Goal: Task Accomplishment & Management: Manage account settings

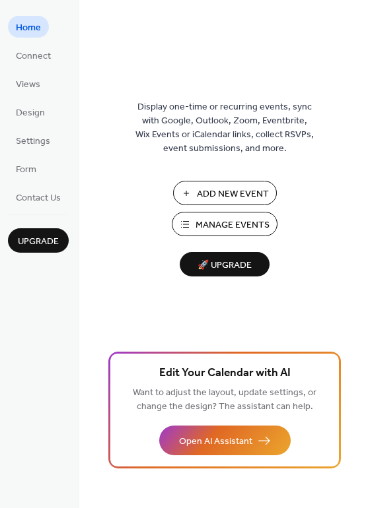
click at [218, 221] on span "Manage Events" at bounding box center [232, 225] width 74 height 14
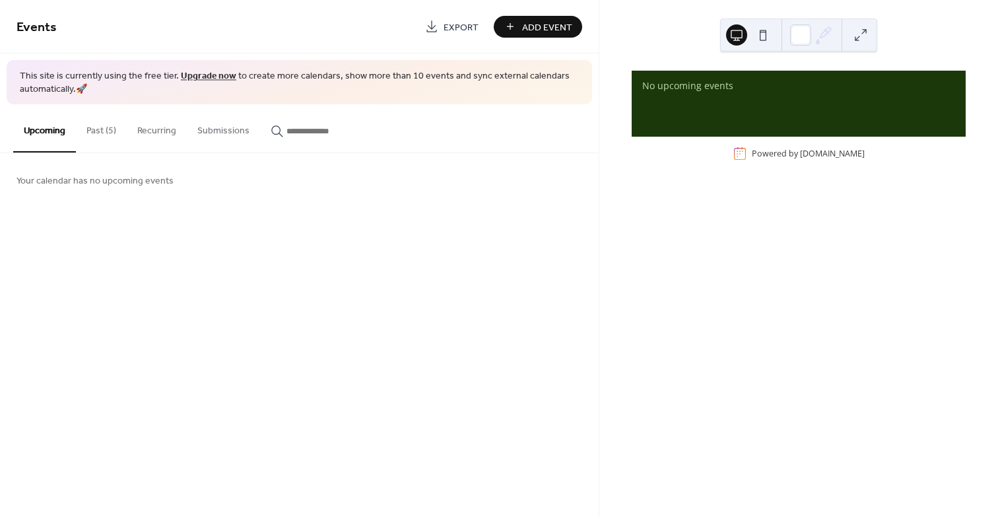
click at [94, 127] on button "Past (5)" at bounding box center [101, 127] width 51 height 47
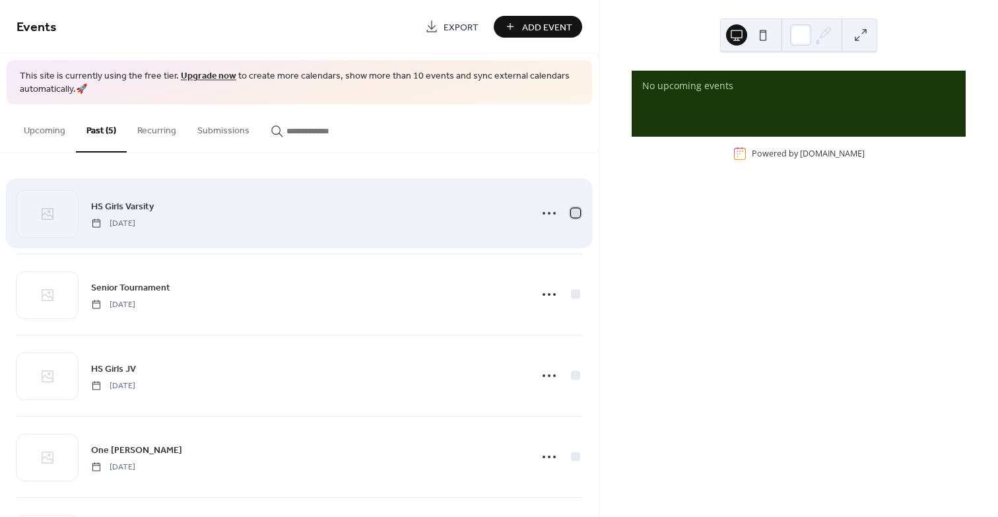
click at [574, 213] on div at bounding box center [575, 213] width 9 height 9
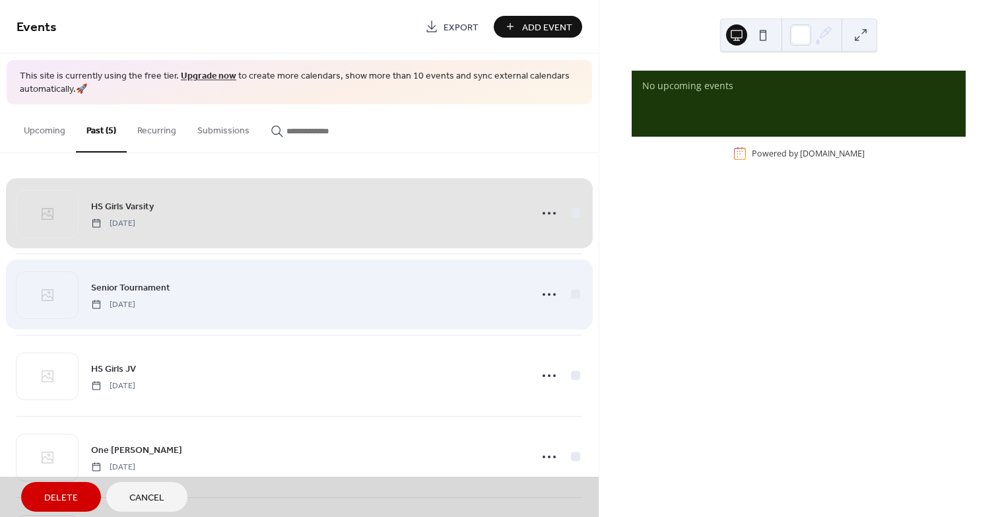
click at [572, 290] on div "Senior Tournament Wednesday, September 24, 2025" at bounding box center [300, 293] width 566 height 81
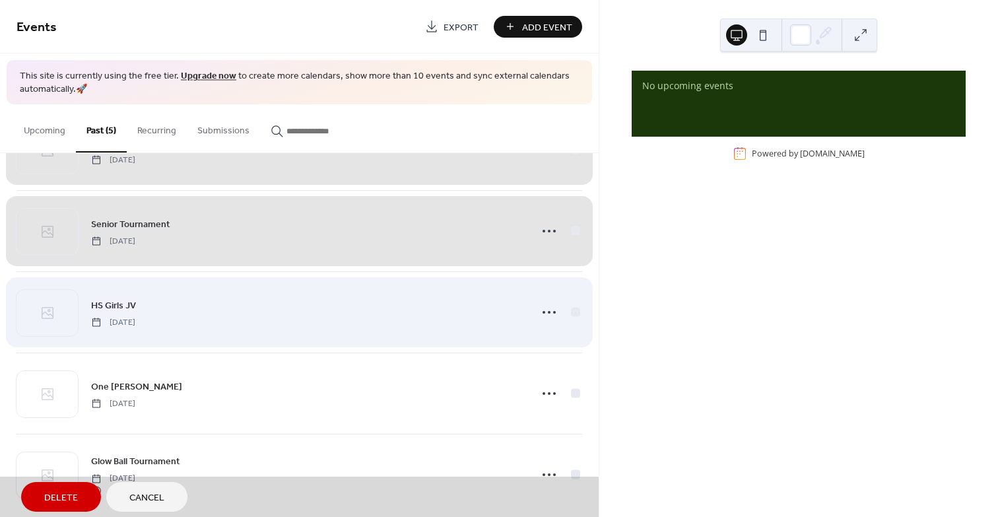
scroll to position [81, 0]
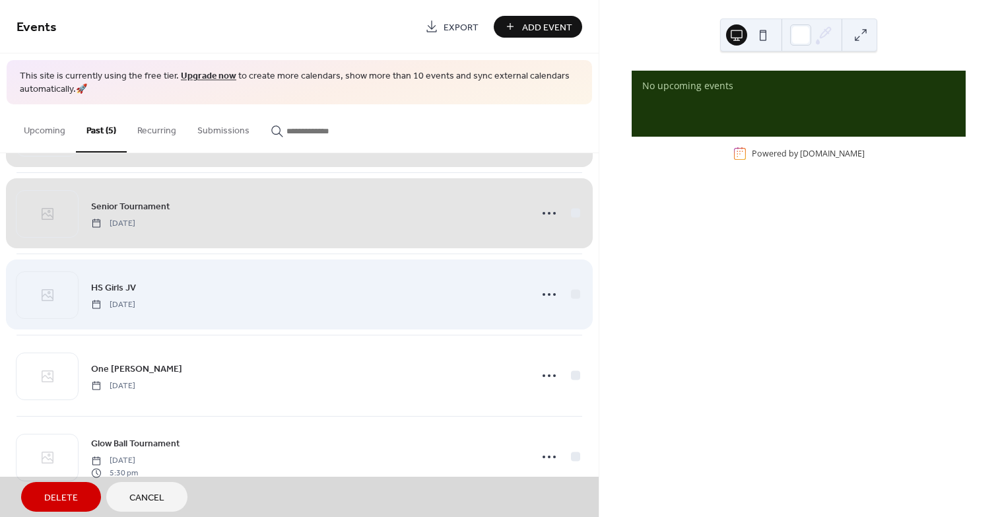
click at [568, 292] on div "HS Girls JV Tuesday, September 23, 2025" at bounding box center [300, 293] width 566 height 81
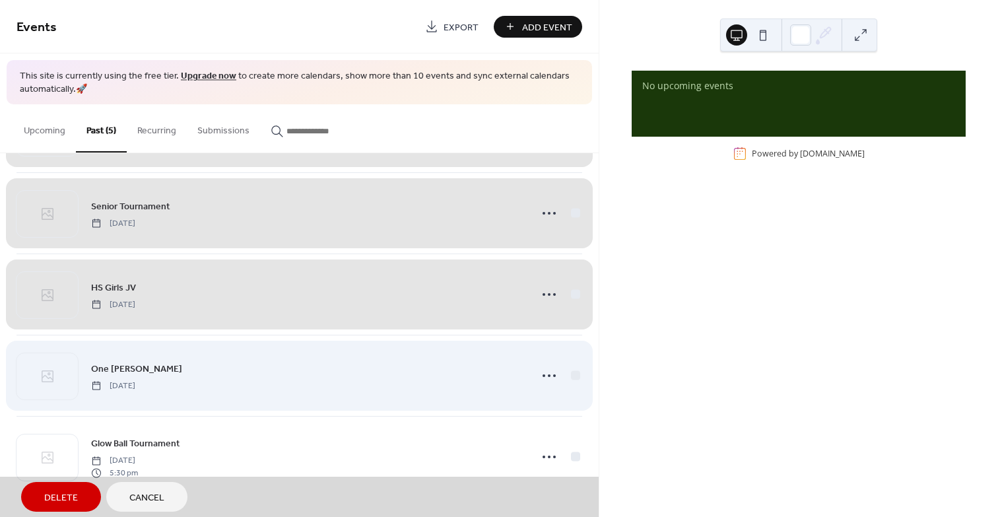
click at [570, 372] on div "One Man Mulligan Sunday, September 21, 2025" at bounding box center [300, 375] width 566 height 81
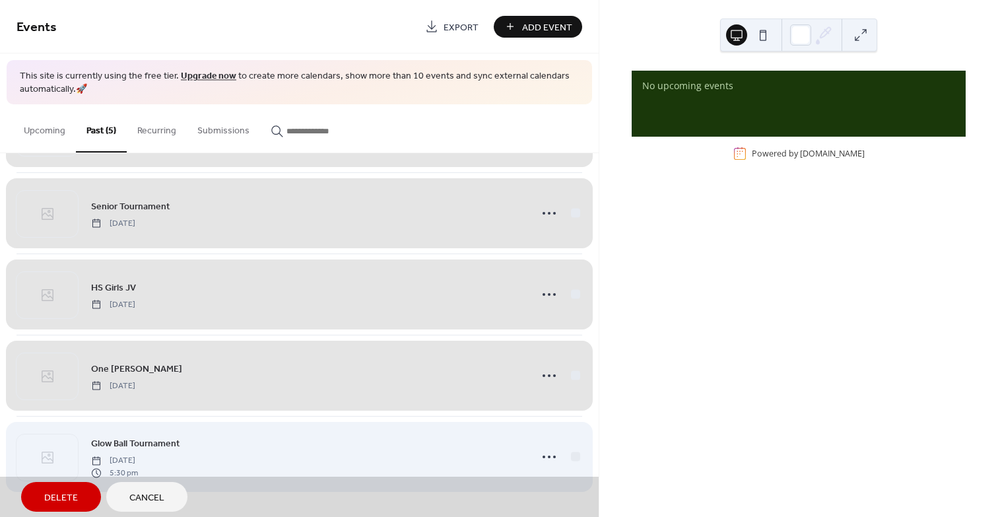
click at [570, 457] on div "Glow Ball Tournament Saturday, September 13, 2025 5:30 pm" at bounding box center [300, 456] width 566 height 81
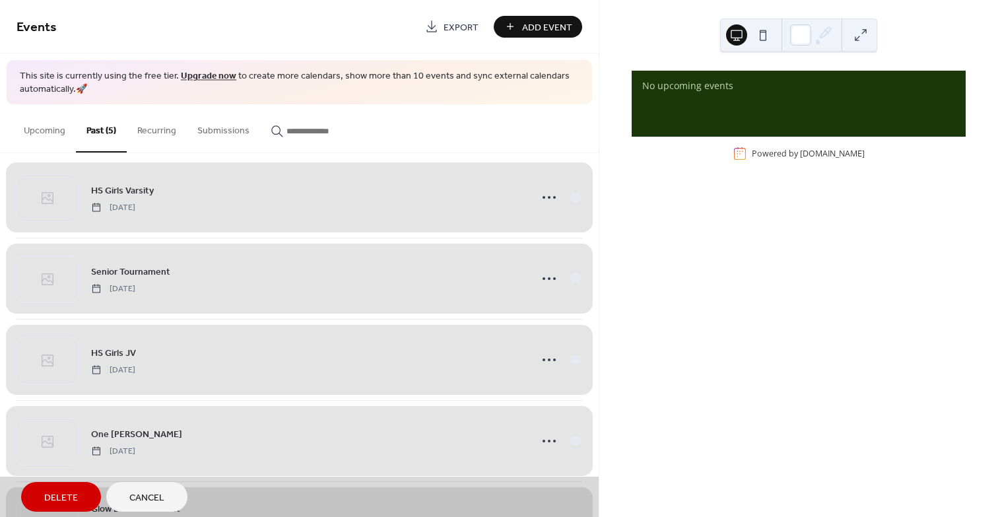
scroll to position [0, 0]
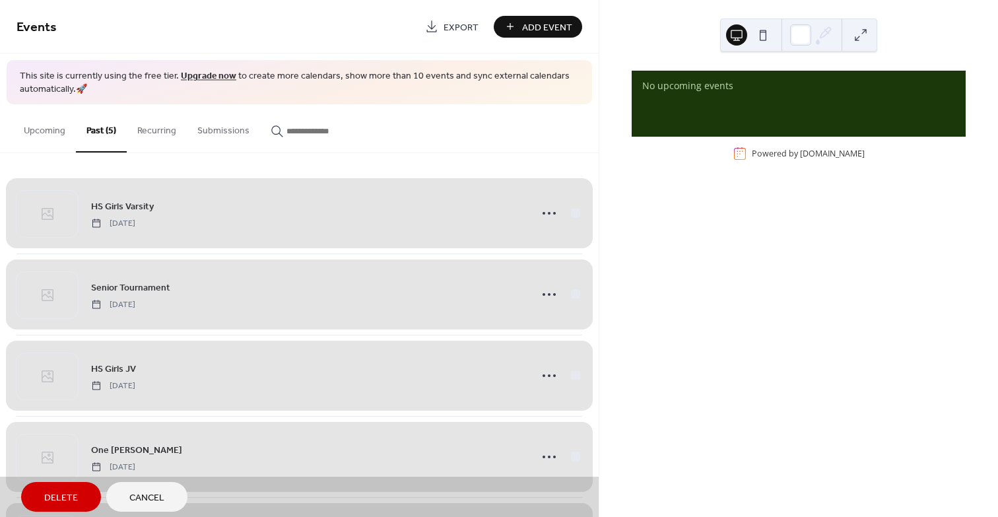
click at [72, 491] on span "Delete" at bounding box center [61, 498] width 34 height 14
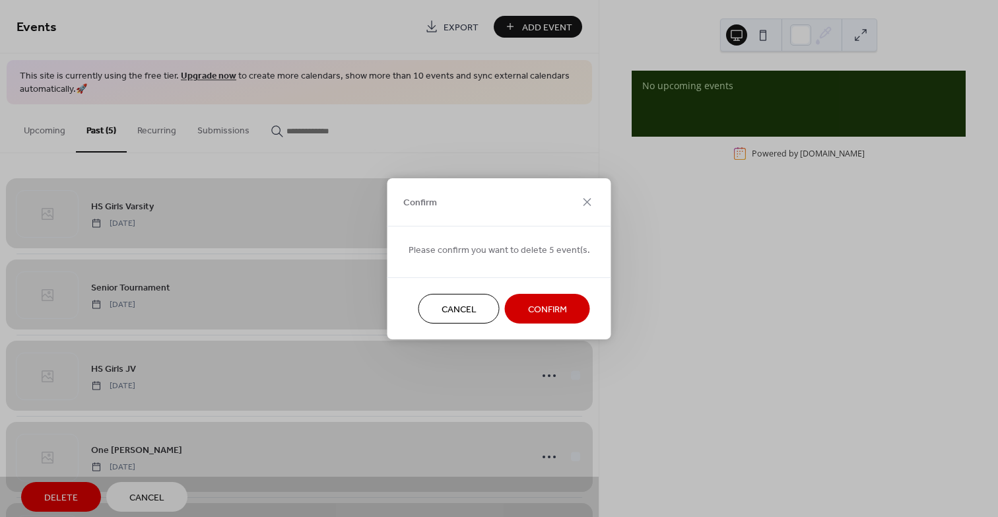
click at [532, 306] on span "Confirm" at bounding box center [547, 309] width 39 height 14
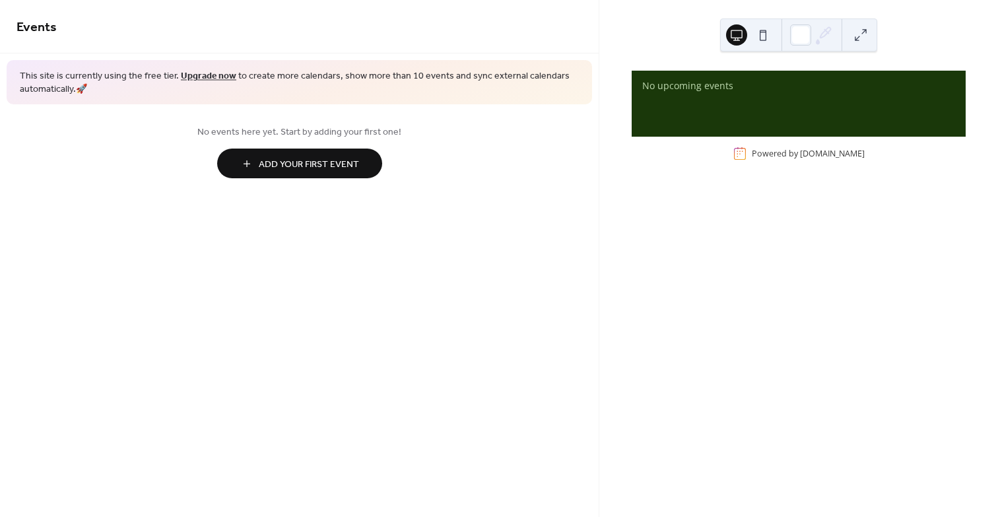
click at [301, 158] on span "Add Your First Event" at bounding box center [309, 165] width 100 height 14
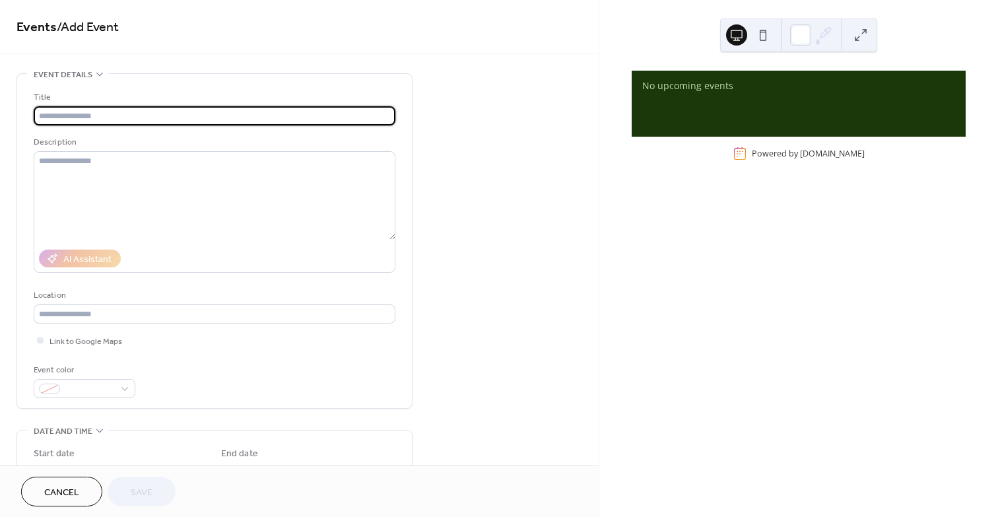
click at [153, 114] on input "text" at bounding box center [215, 115] width 362 height 19
click at [117, 109] on input "text" at bounding box center [215, 115] width 362 height 19
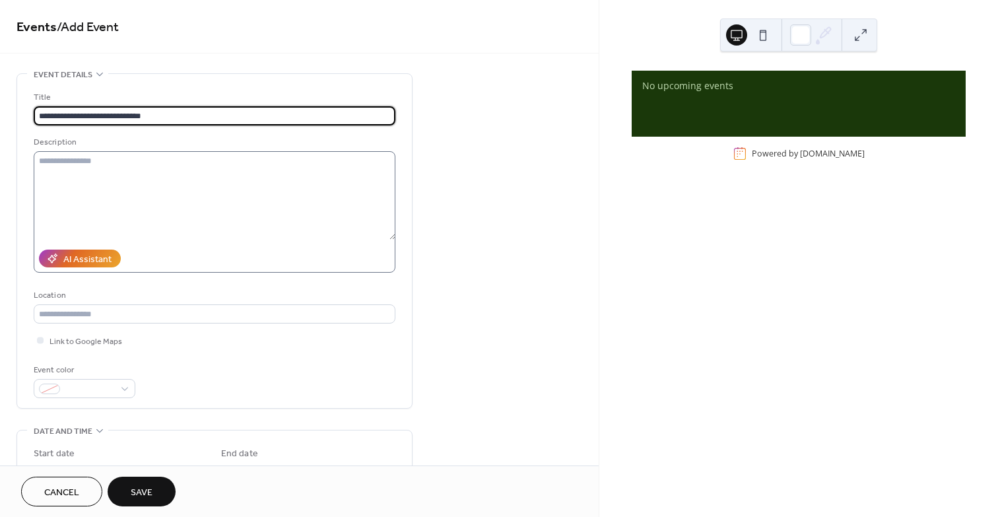
type input "**********"
click at [123, 165] on textarea at bounding box center [215, 195] width 362 height 88
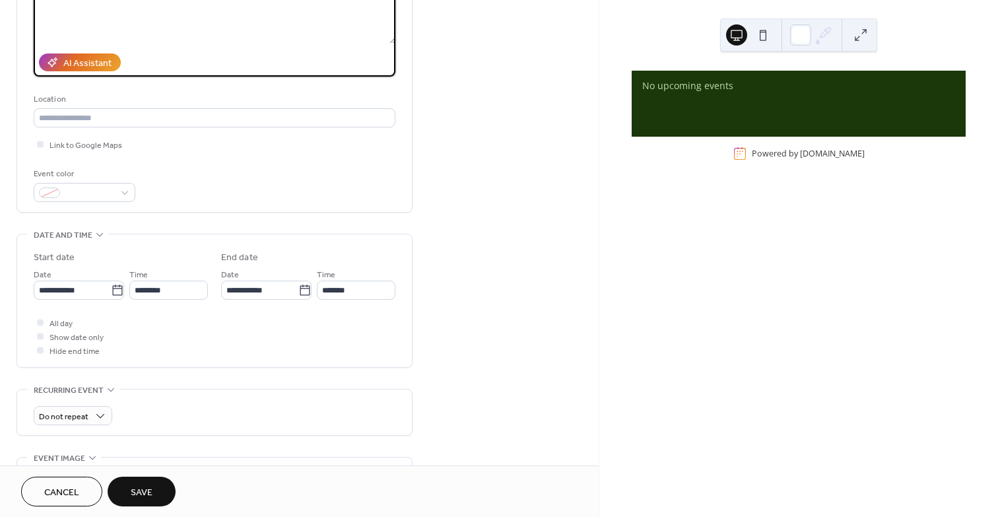
scroll to position [198, 0]
type textarea "*********"
click at [118, 287] on icon at bounding box center [117, 287] width 10 height 11
click at [111, 287] on input "**********" at bounding box center [72, 288] width 77 height 19
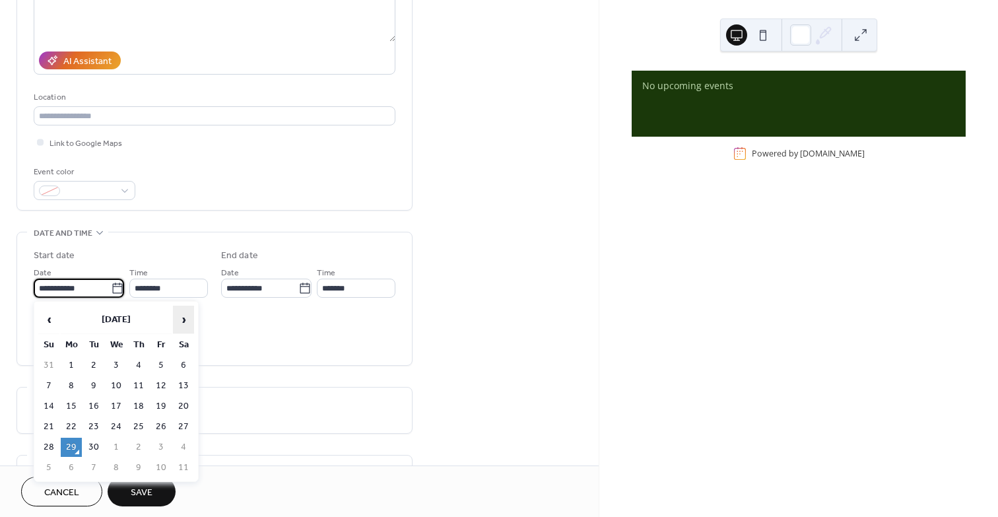
click at [185, 319] on span "›" at bounding box center [184, 319] width 20 height 26
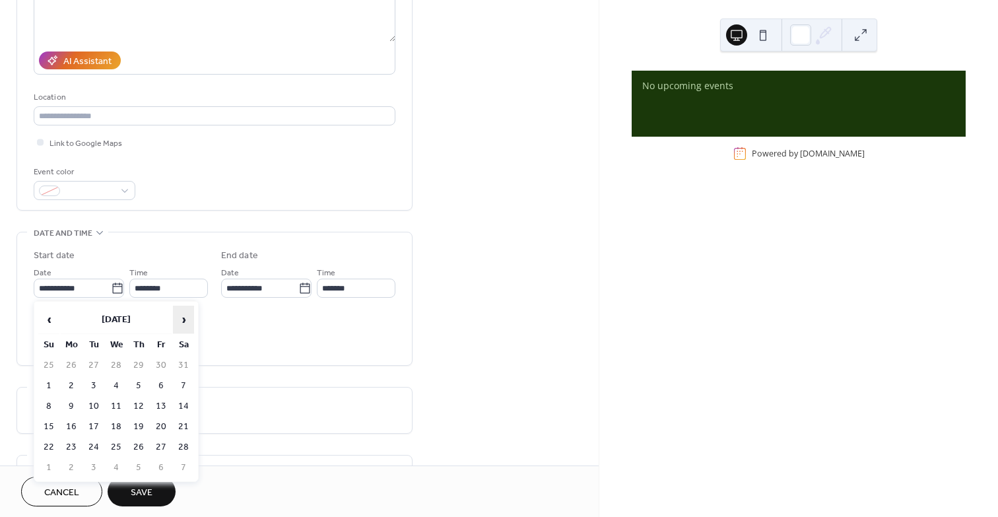
click at [185, 319] on span "›" at bounding box center [184, 319] width 20 height 26
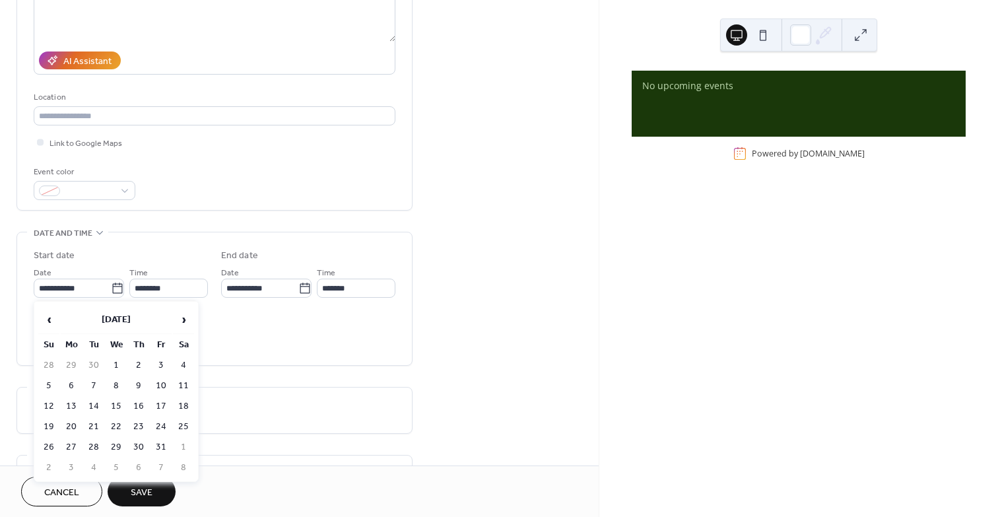
click at [471, 243] on div "**********" at bounding box center [299, 279] width 599 height 808
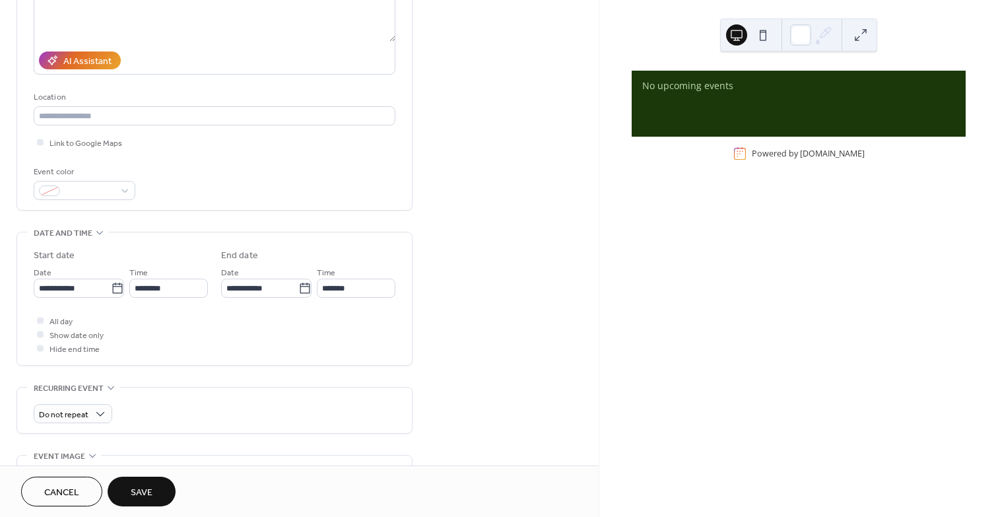
click at [67, 486] on span "Cancel" at bounding box center [61, 493] width 35 height 14
